Goal: Transaction & Acquisition: Purchase product/service

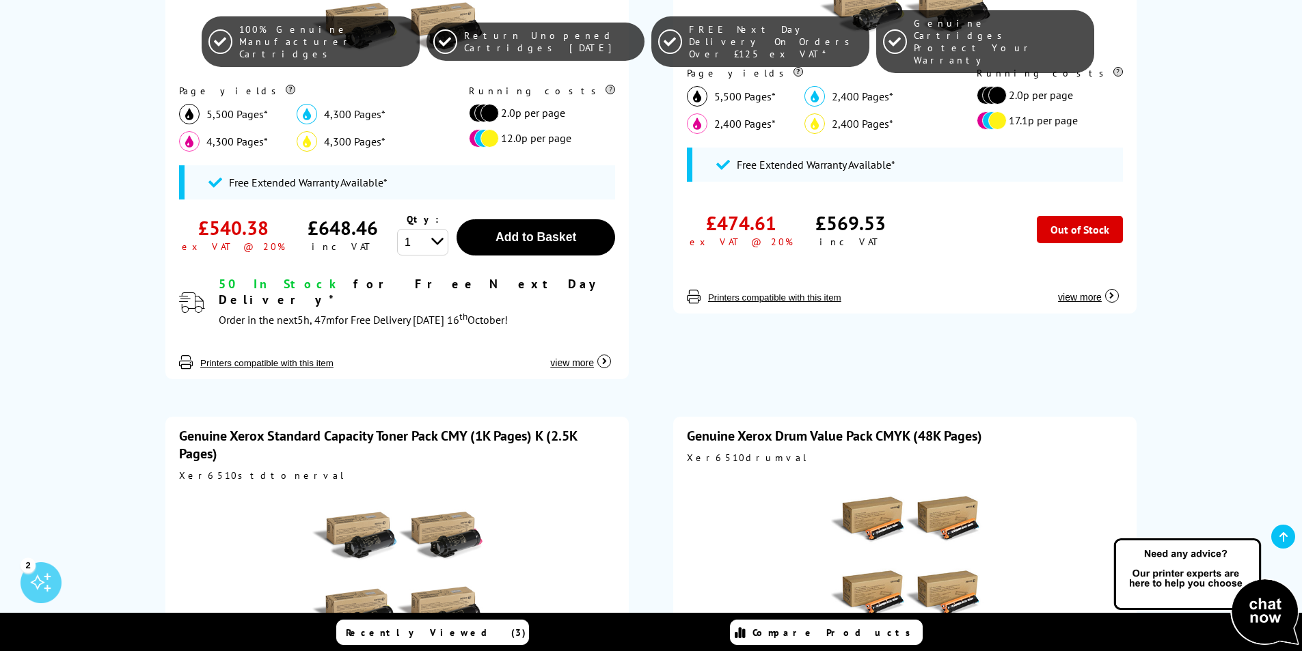
scroll to position [478, 0]
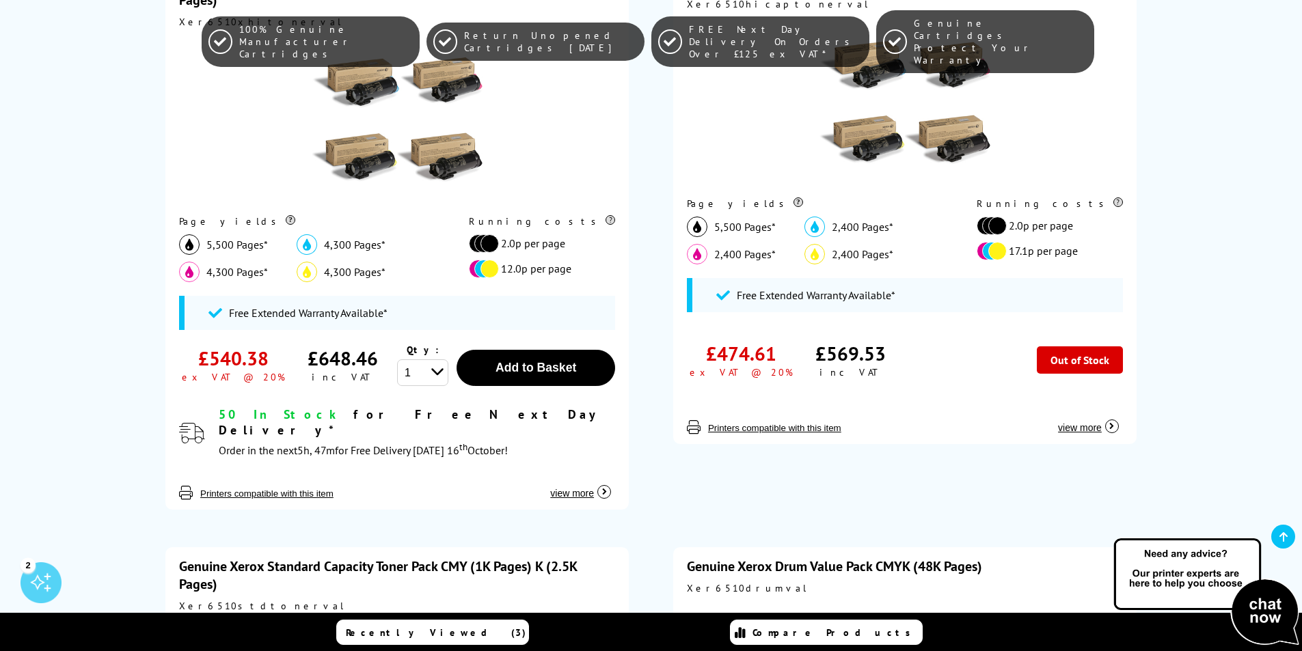
click at [458, 156] on img at bounding box center [397, 120] width 171 height 171
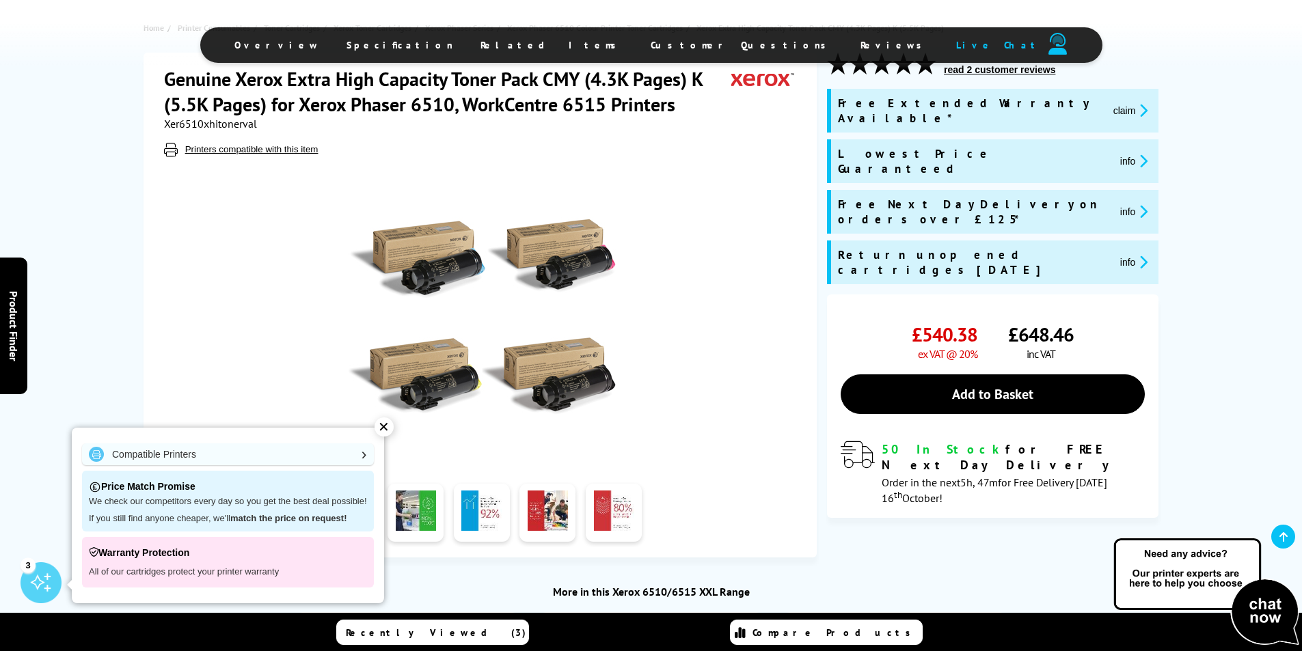
scroll to position [273, 0]
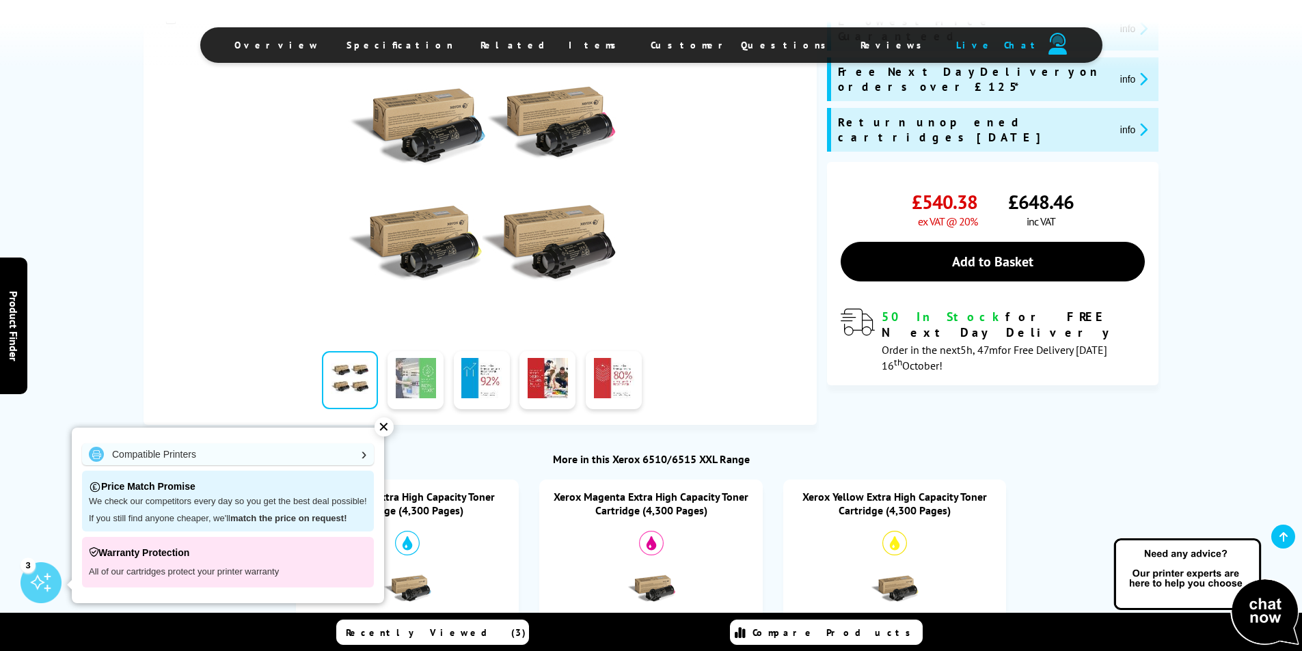
click at [414, 382] on link at bounding box center [415, 380] width 56 height 58
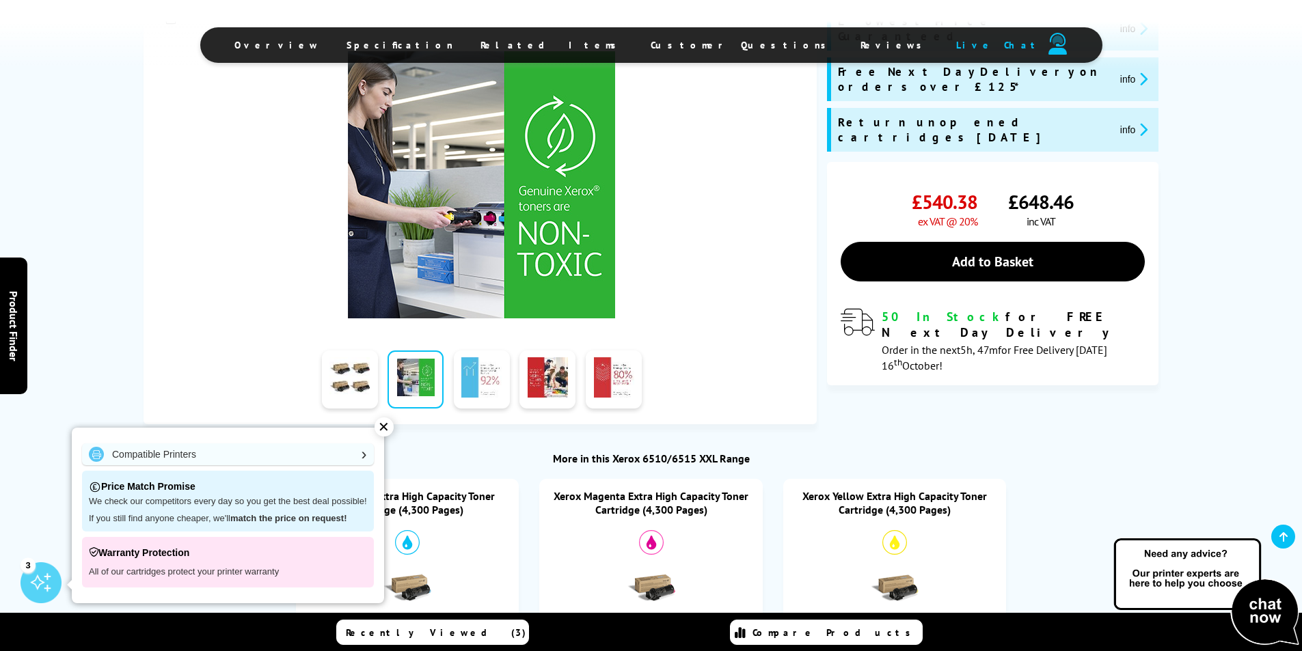
click at [465, 379] on link at bounding box center [482, 379] width 56 height 58
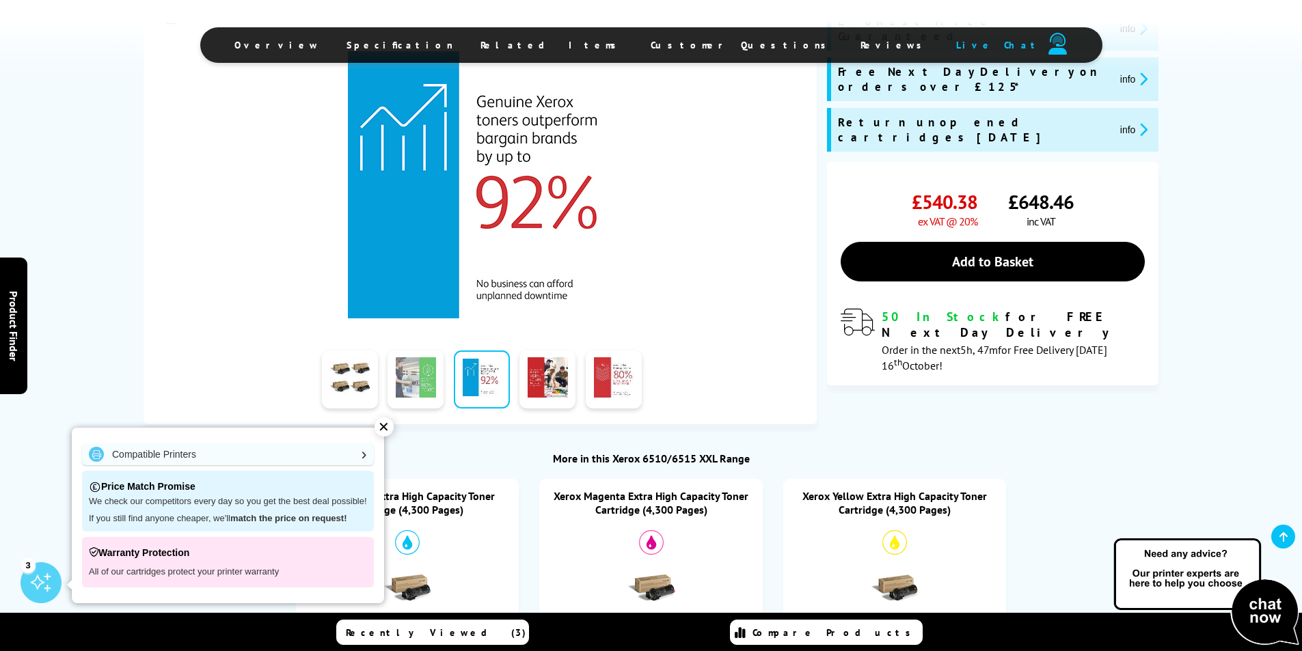
click at [391, 374] on link at bounding box center [415, 379] width 56 height 58
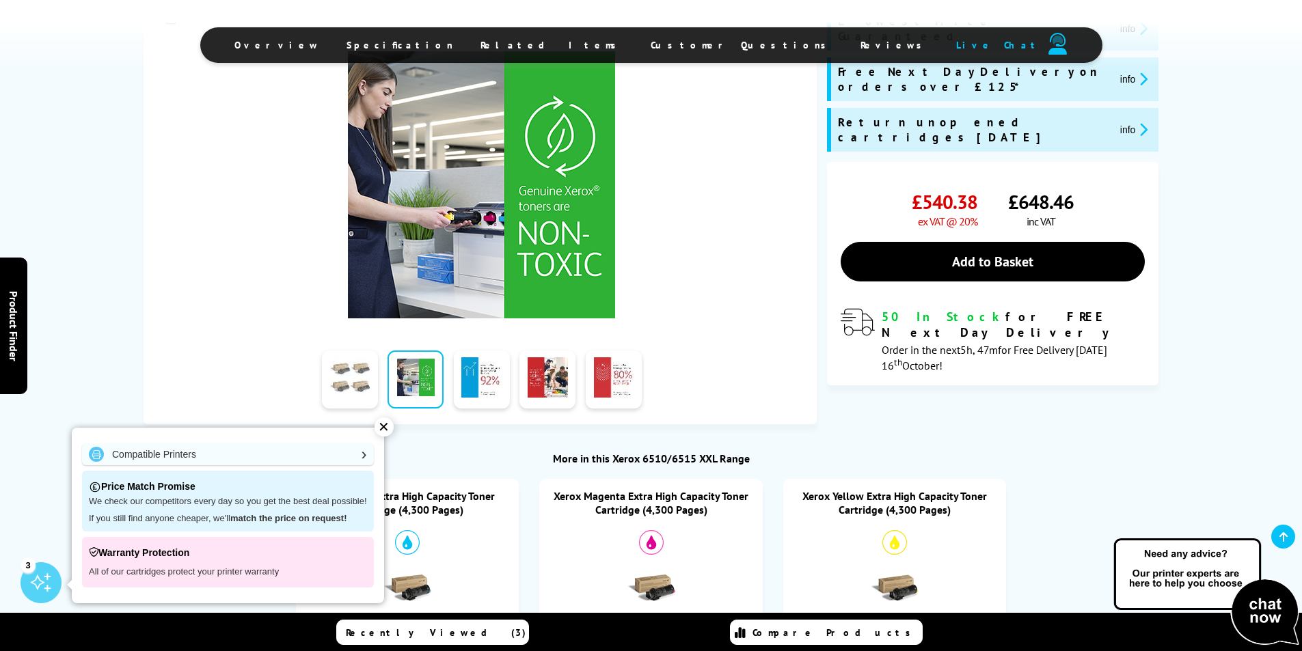
click at [365, 390] on link at bounding box center [350, 379] width 56 height 58
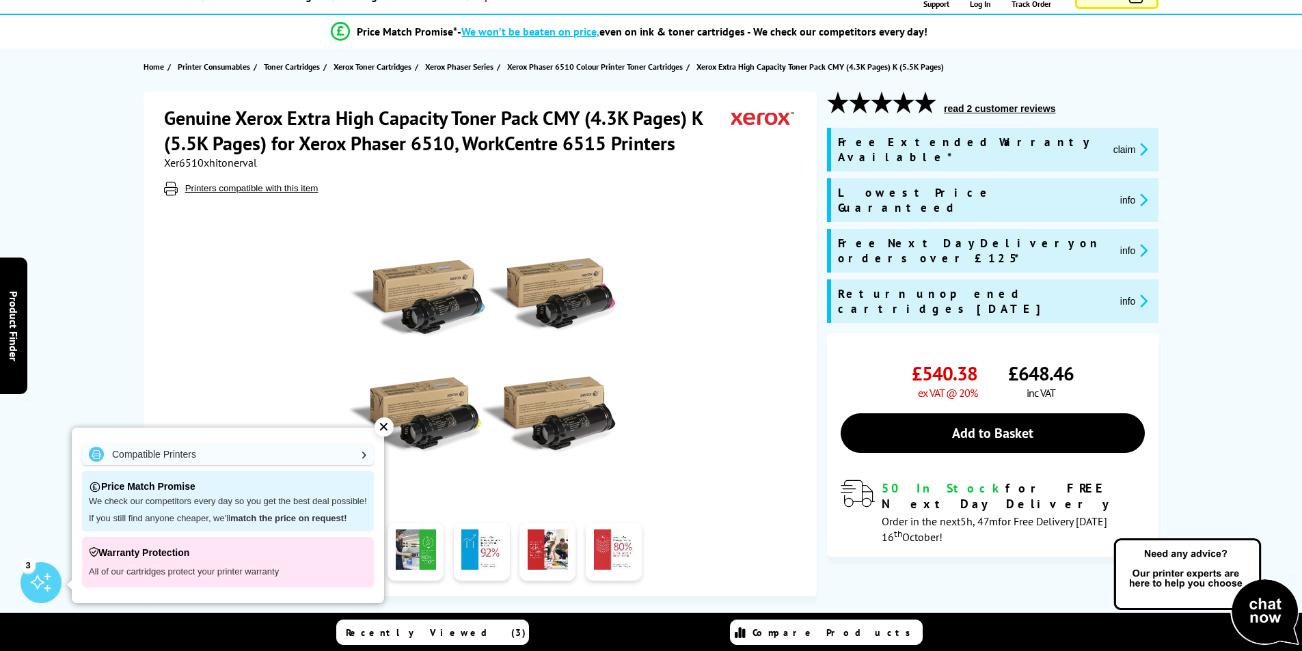
scroll to position [0, 0]
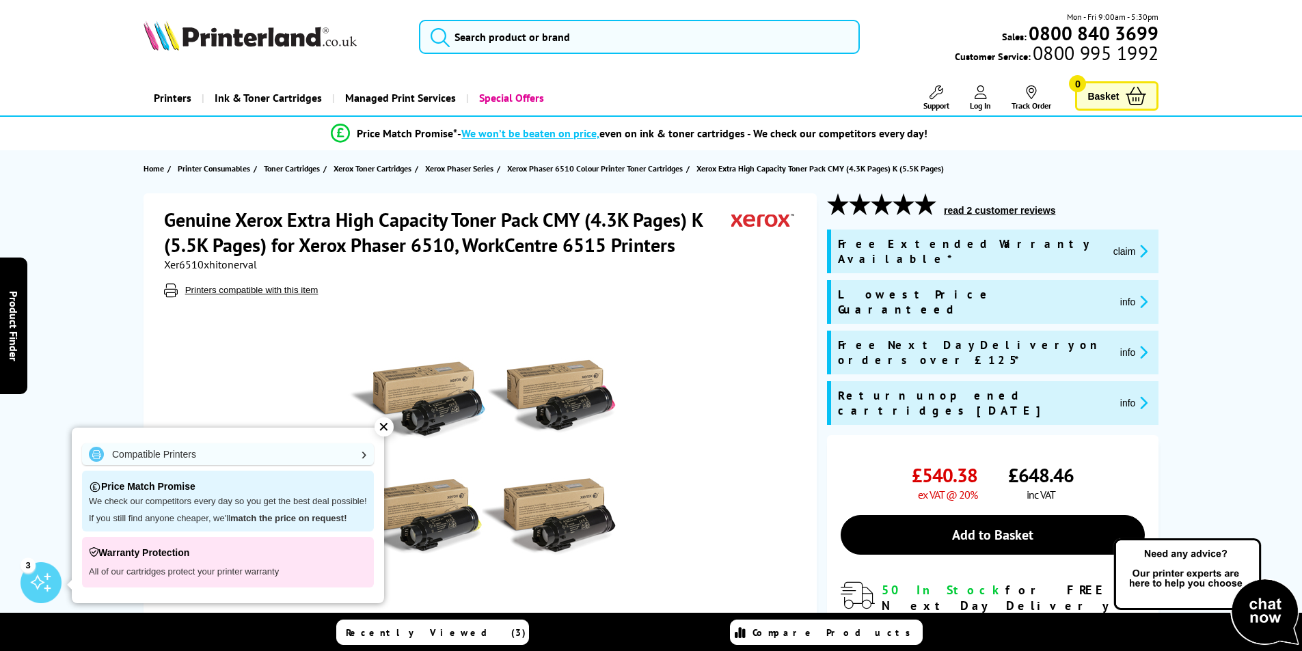
click at [696, 332] on div at bounding box center [481, 451] width 635 height 309
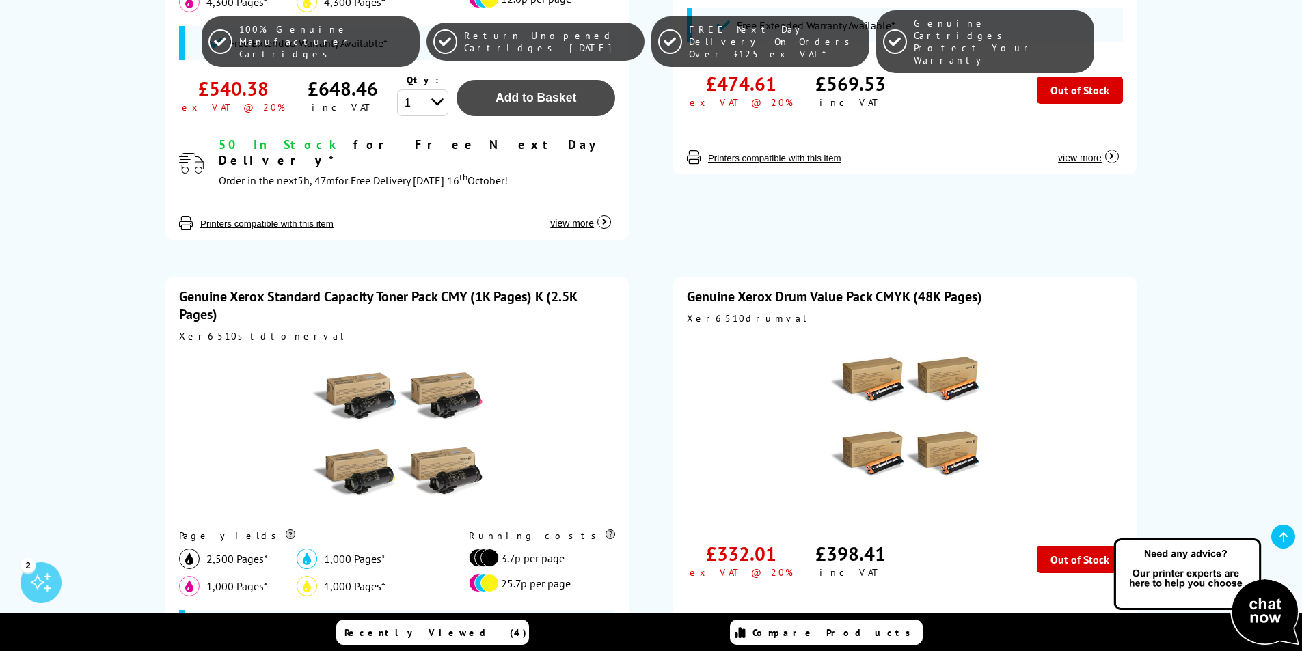
scroll to position [888, 0]
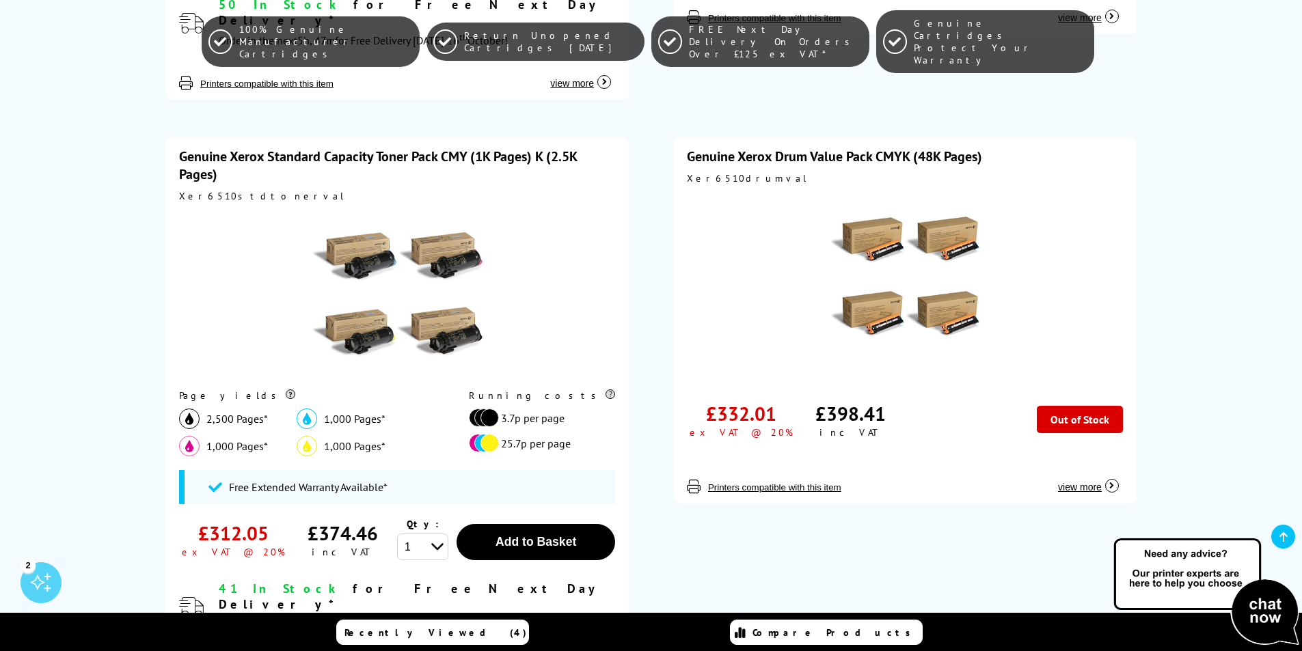
click at [874, 218] on img at bounding box center [904, 276] width 171 height 171
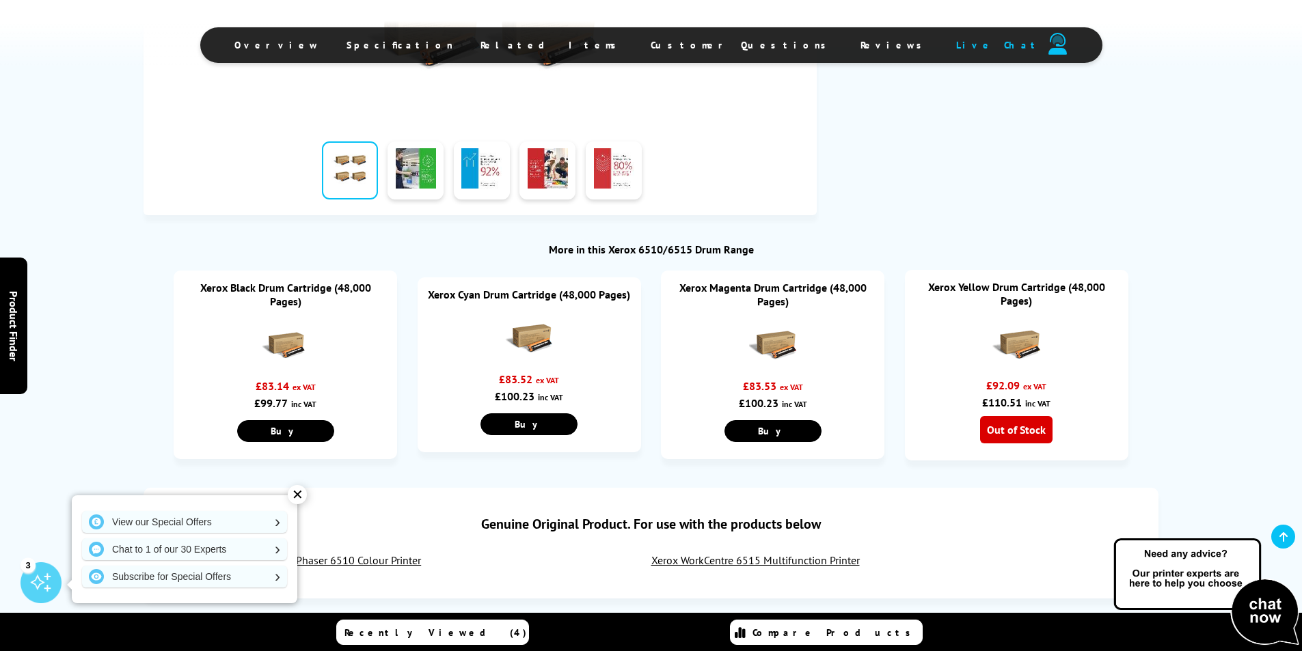
scroll to position [478, 0]
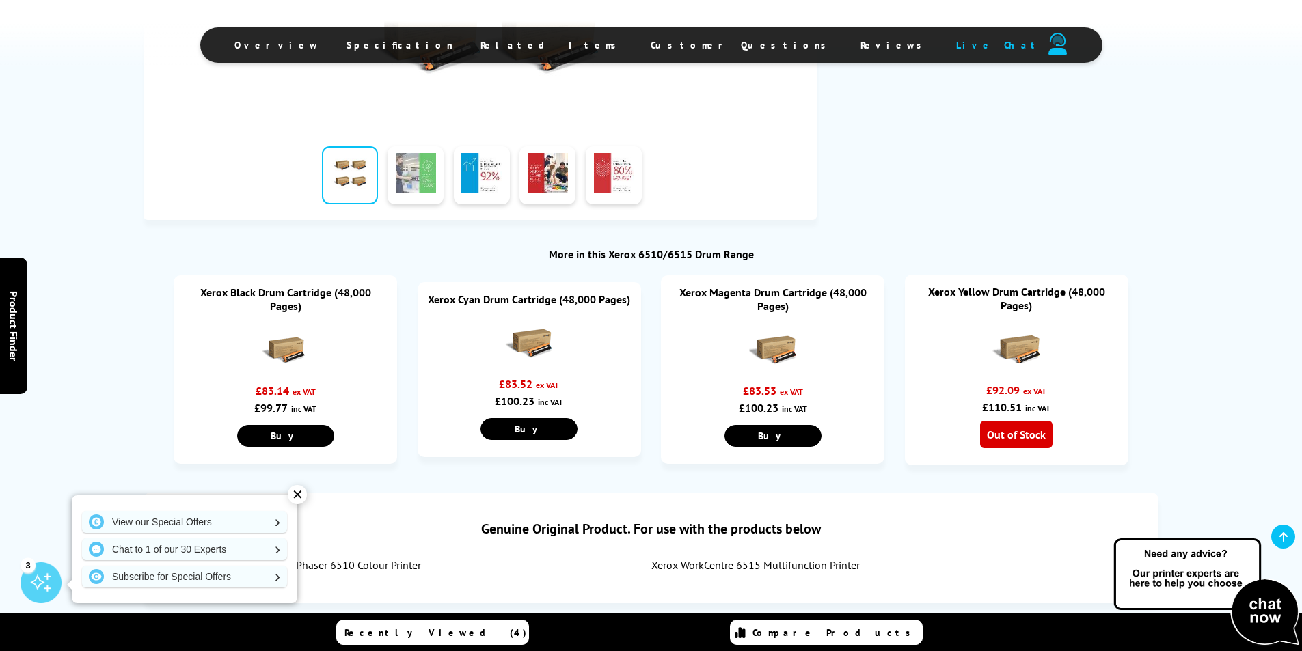
click at [422, 188] on link at bounding box center [415, 175] width 56 height 58
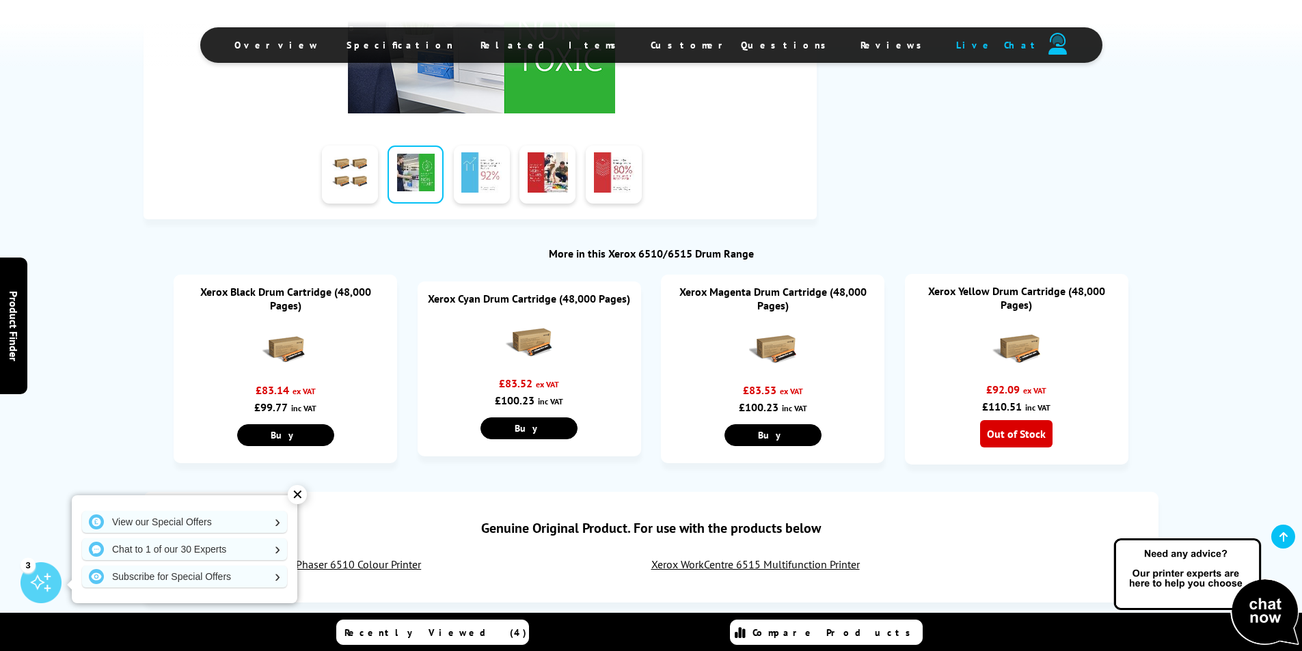
scroll to position [273, 0]
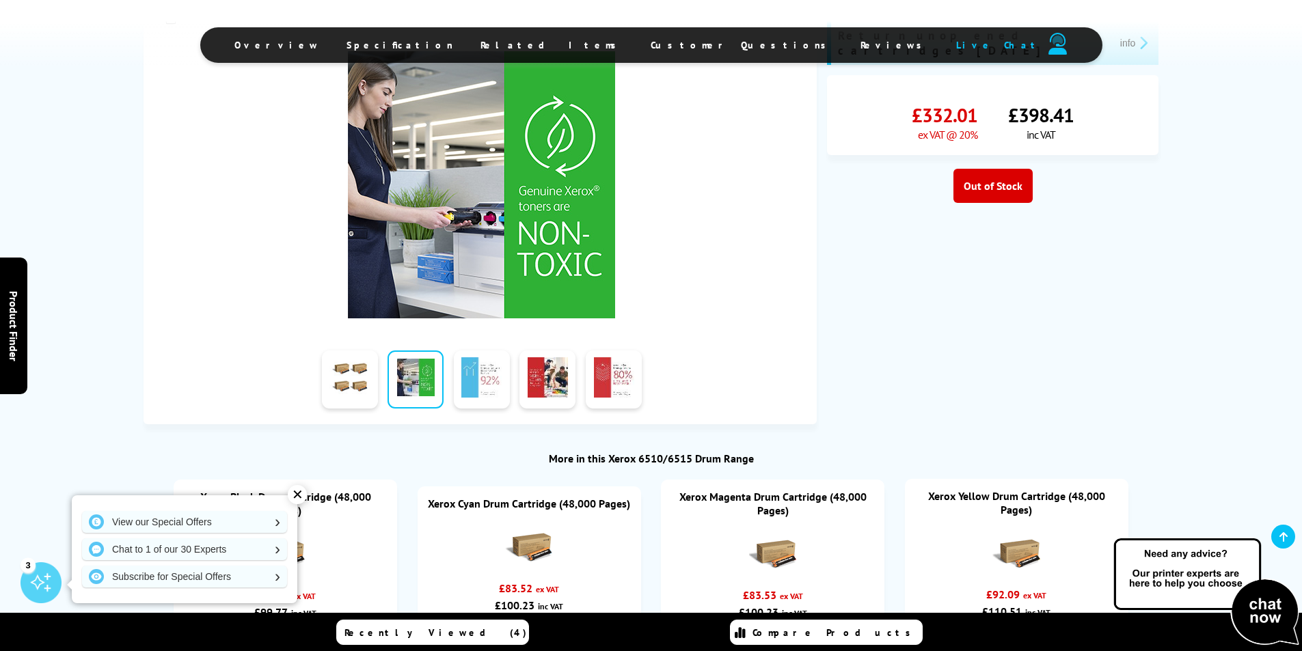
click at [470, 385] on link at bounding box center [482, 379] width 56 height 58
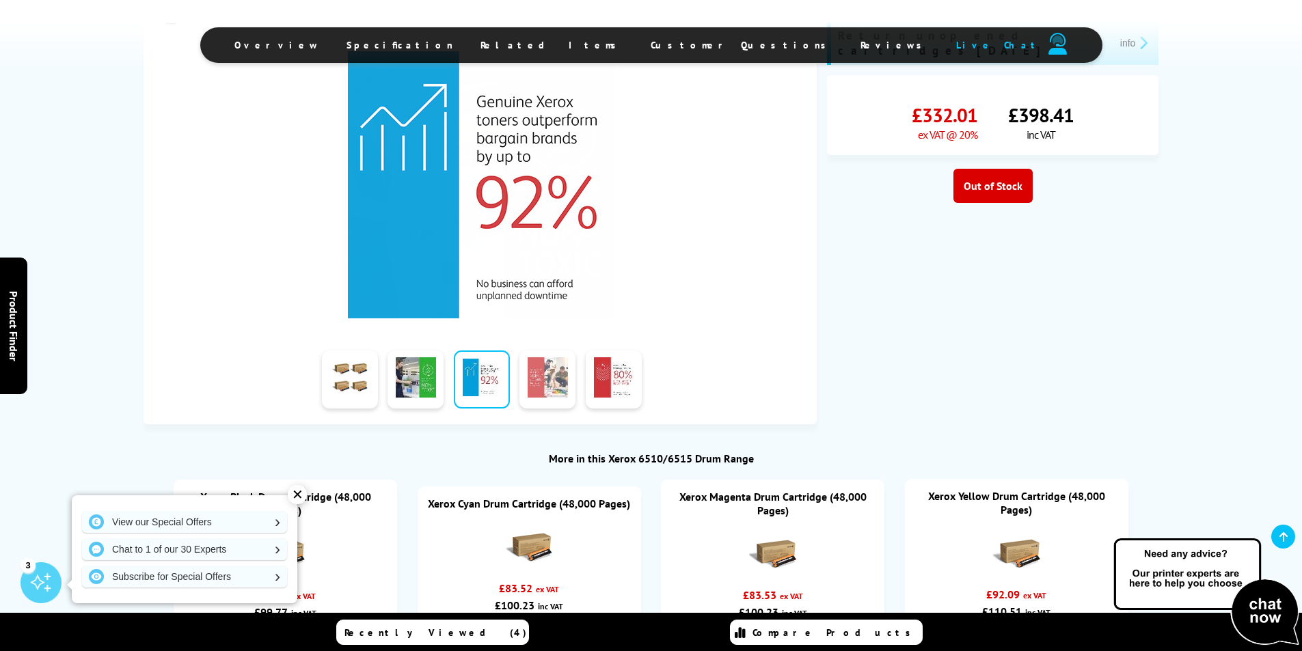
click at [555, 385] on link at bounding box center [547, 379] width 56 height 58
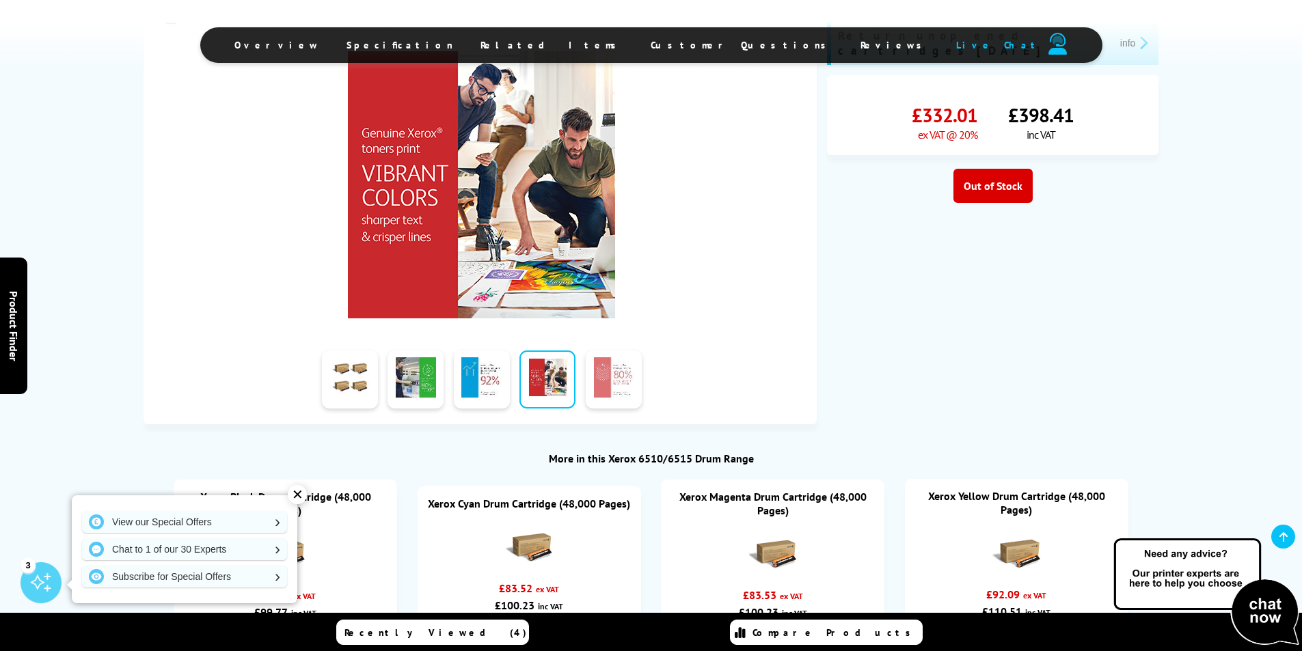
click at [596, 385] on link at bounding box center [614, 379] width 56 height 58
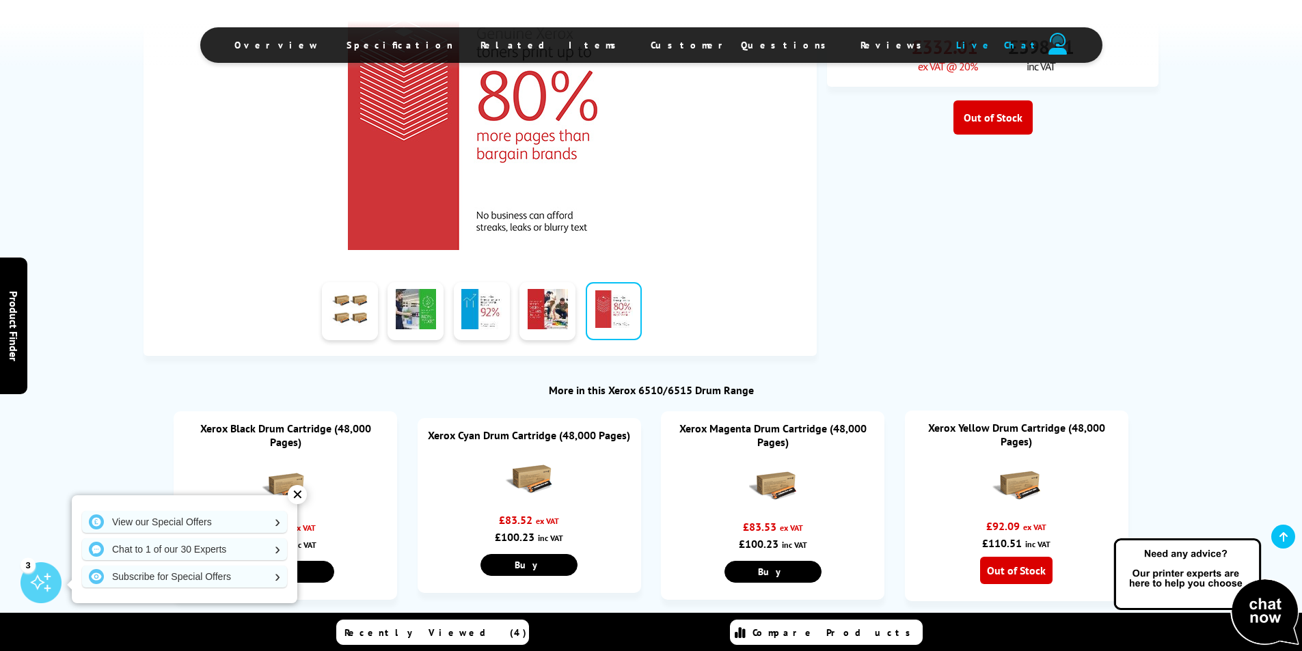
scroll to position [547, 0]
